Goal: Find specific page/section: Find specific page/section

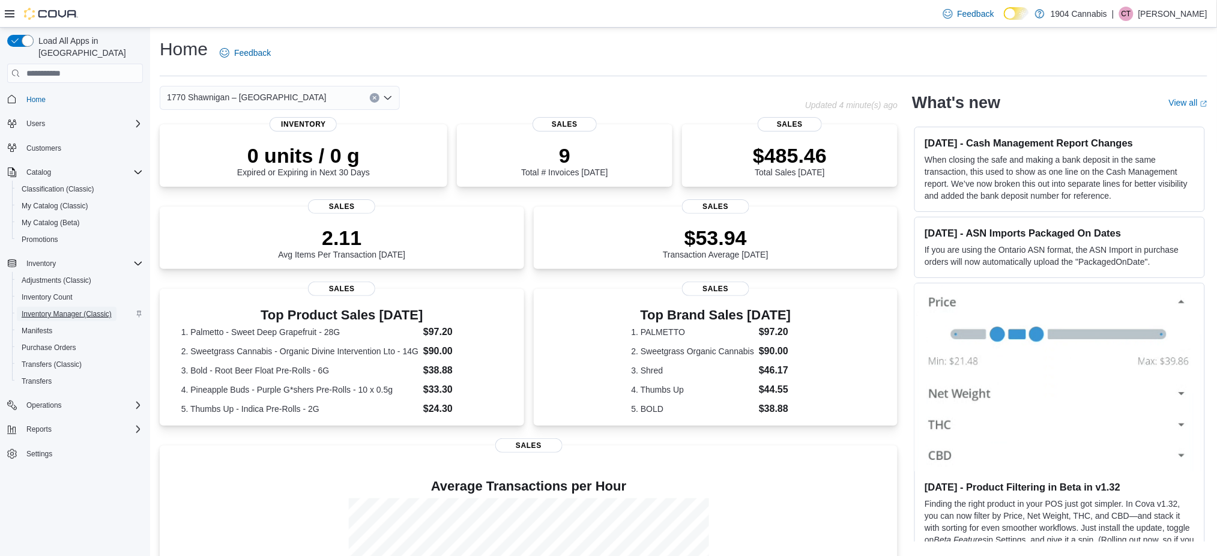
click at [82, 309] on span "Inventory Manager (Classic)" at bounding box center [67, 314] width 90 height 10
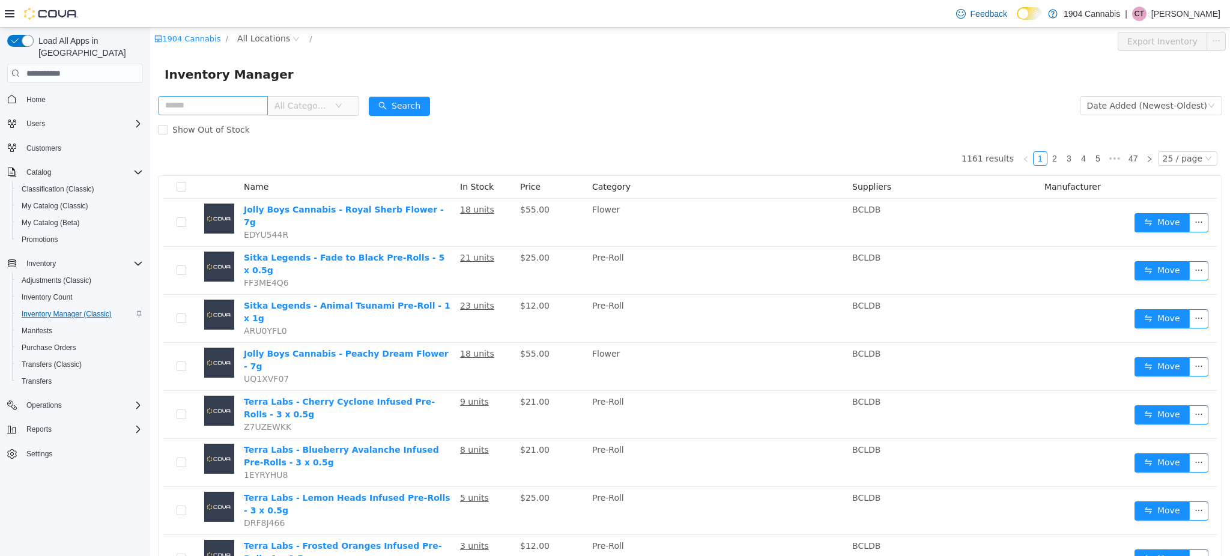
click at [259, 112] on input "text" at bounding box center [213, 105] width 110 height 19
type input "********"
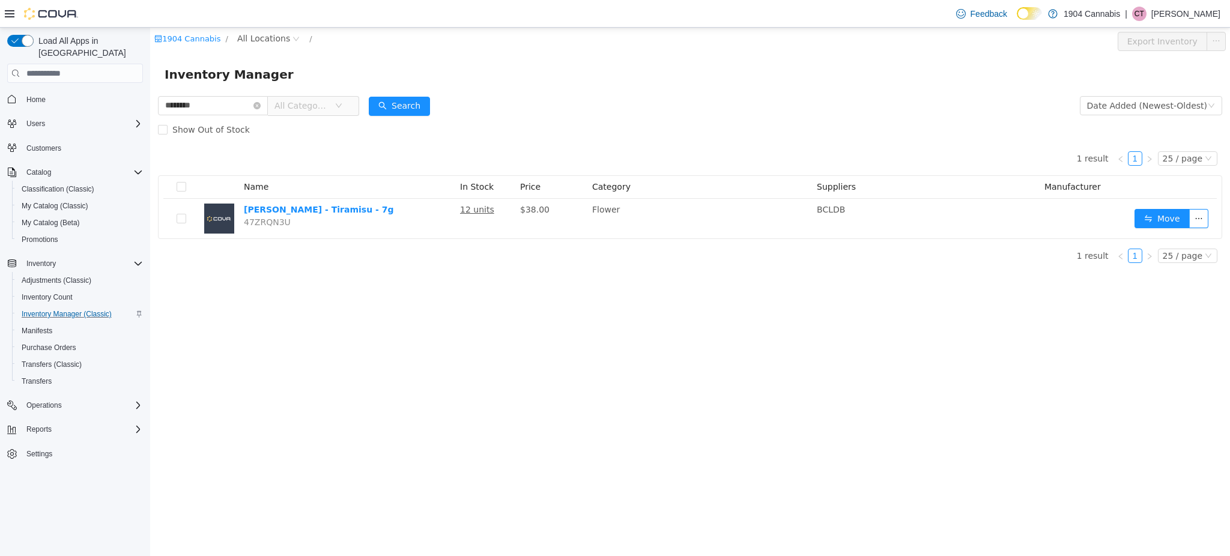
click at [645, 345] on div "1904 Cannabis / All Locations / Export Inventory Inventory Manager ******** All…" at bounding box center [690, 292] width 1080 height 528
